Goal: Find specific page/section: Find specific page/section

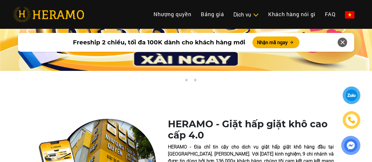
scroll to position [147, 0]
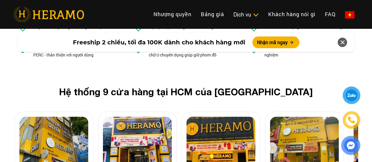
scroll to position [2233, 0]
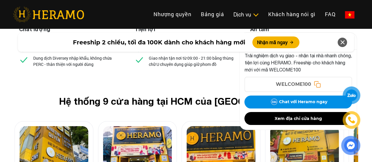
click at [130, 126] on img at bounding box center [137, 153] width 69 height 55
click at [341, 39] on icon at bounding box center [342, 42] width 7 height 11
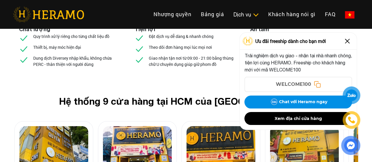
click at [347, 43] on img at bounding box center [346, 40] width 9 height 9
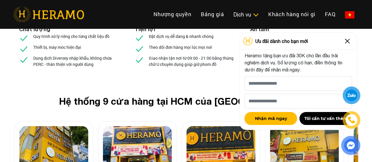
click at [348, 42] on img at bounding box center [346, 40] width 9 height 9
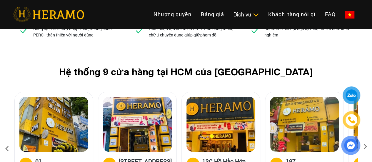
scroll to position [2321, 0]
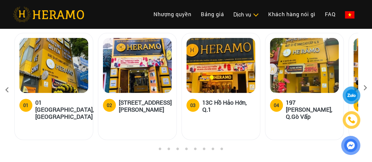
click at [229, 99] on h5 "13C Hồ Hảo Hớn, Q.1" at bounding box center [228, 106] width 53 height 14
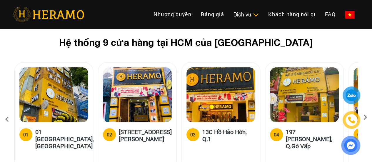
scroll to position [2263, 0]
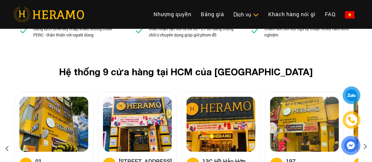
click at [366, 147] on icon at bounding box center [365, 149] width 11 height 4
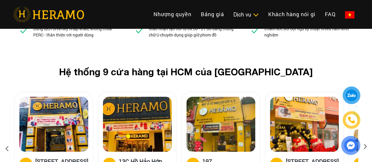
click at [365, 147] on icon at bounding box center [365, 149] width 11 height 4
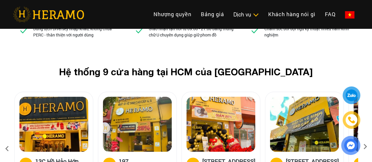
click at [365, 147] on icon at bounding box center [365, 149] width 11 height 4
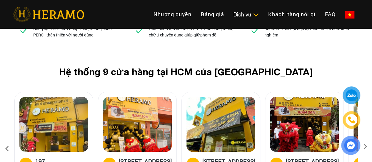
click at [142, 158] on h5 "[STREET_ADDRESS]" at bounding box center [145, 164] width 53 height 12
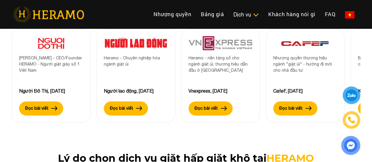
scroll to position [2028, 0]
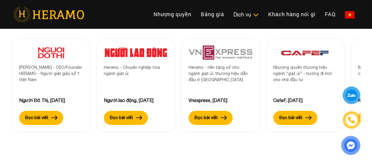
click at [354, 94] on div at bounding box center [351, 95] width 14 height 14
